Goal: Information Seeking & Learning: Learn about a topic

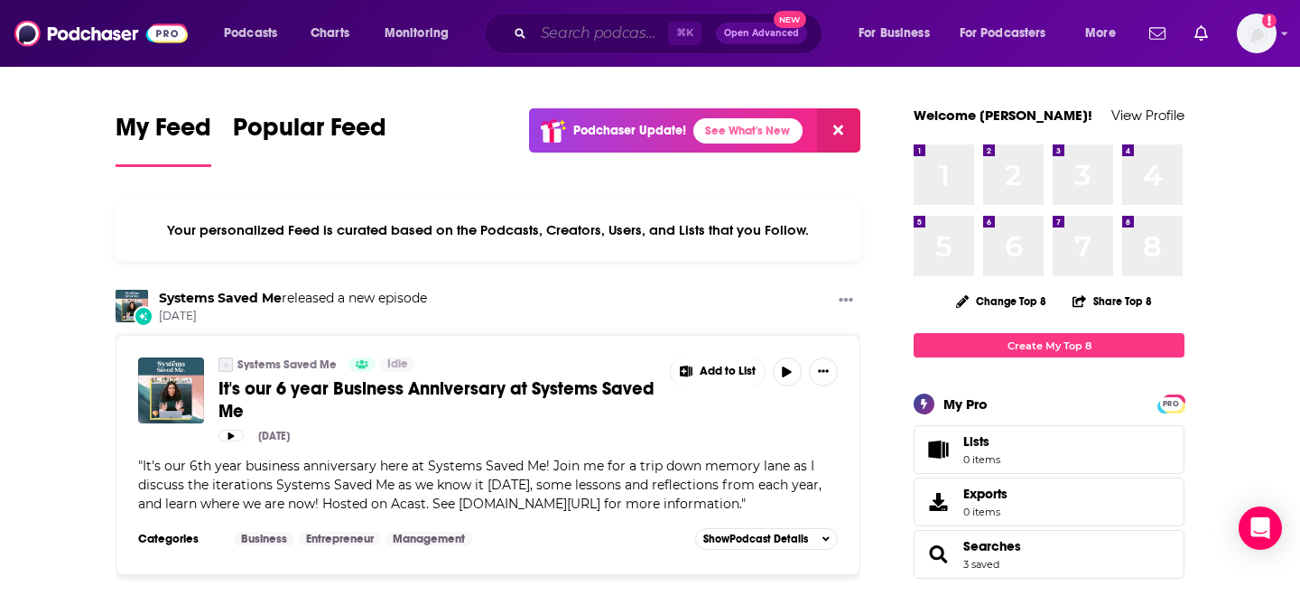
click at [590, 39] on input "Search podcasts, credits, & more..." at bounding box center [600, 33] width 134 height 29
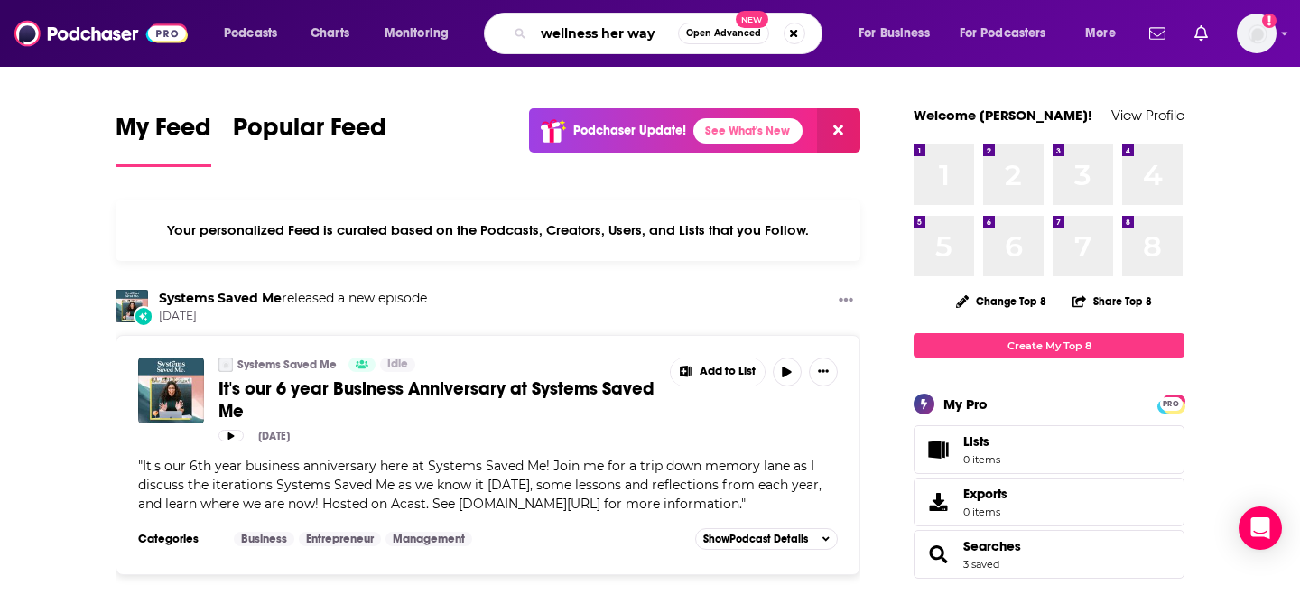
type input "wellness her way"
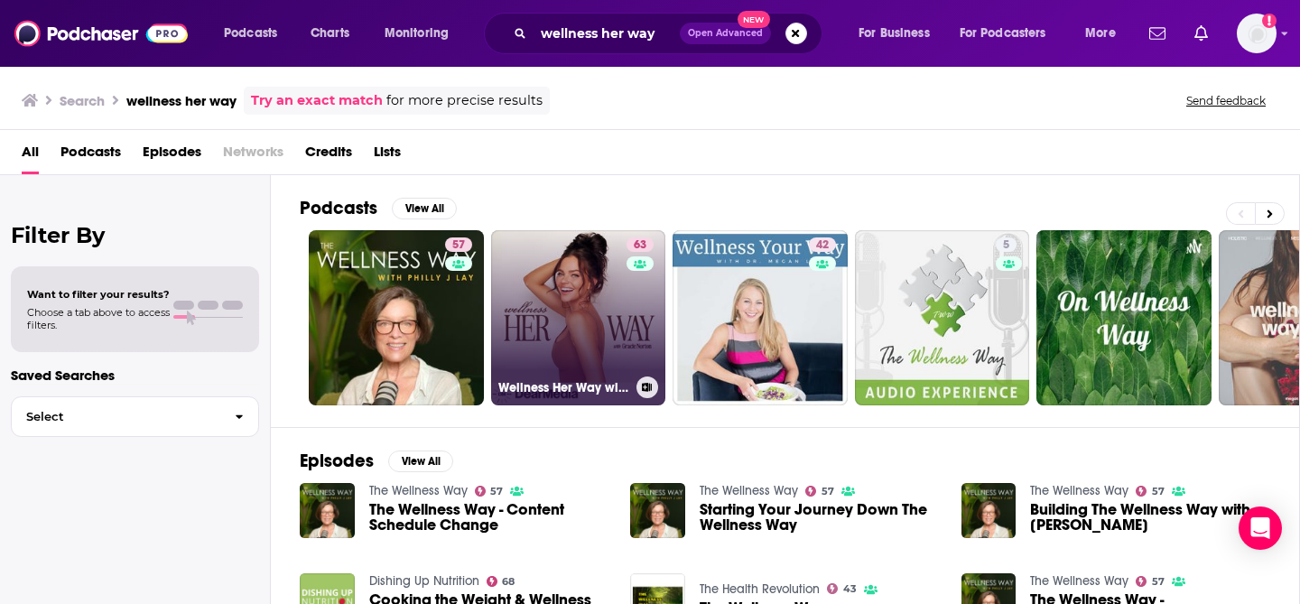
click at [568, 296] on link "[STREET_ADDRESS] with [PERSON_NAME]" at bounding box center [578, 317] width 175 height 175
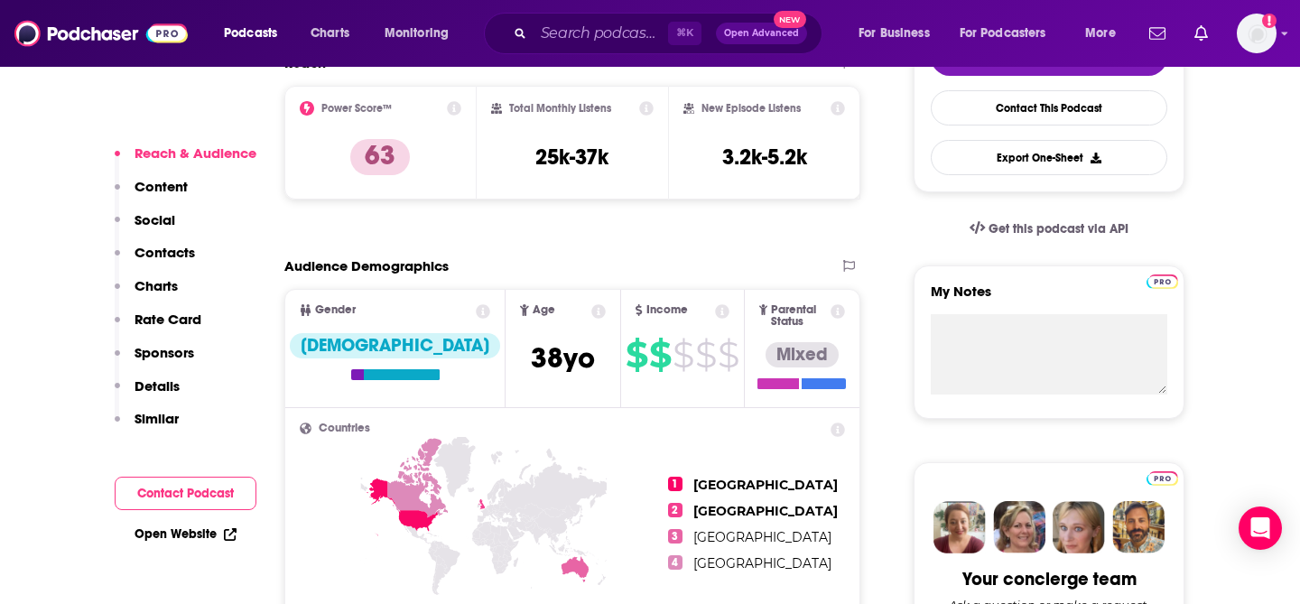
scroll to position [466, 0]
